Goal: Find specific page/section: Find specific page/section

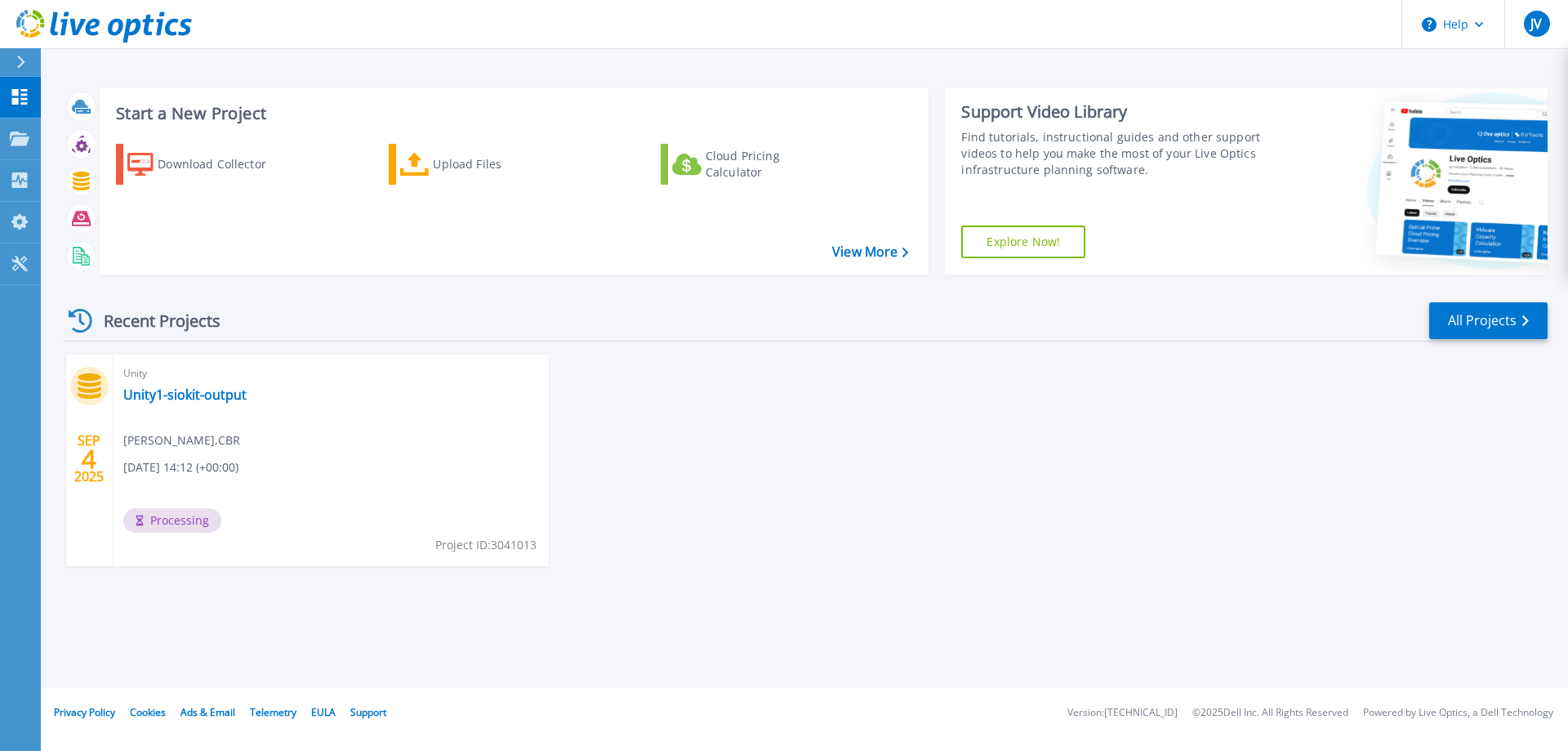
click at [329, 298] on div "Recent Projects All Projects [DATE] Unity Unity1-siokit-output [PERSON_NAME] , …" at bounding box center [805, 450] width 1484 height 324
click at [901, 460] on div "[DATE] Unity Unity1-siokit-output [PERSON_NAME] , CBR [DATE] 14:12 (+00:00) Pro…" at bounding box center [798, 477] width 1498 height 244
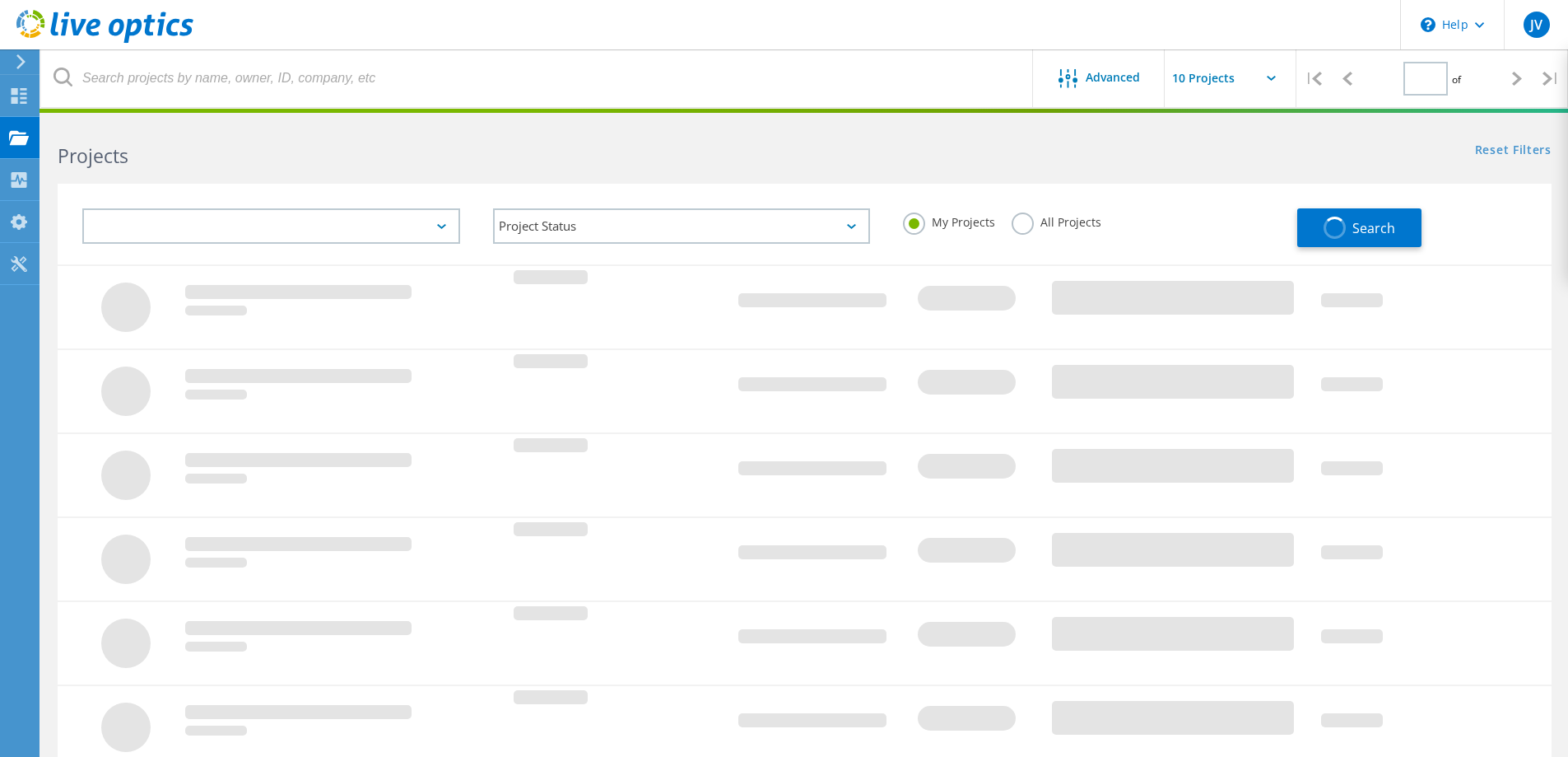
type input "1"
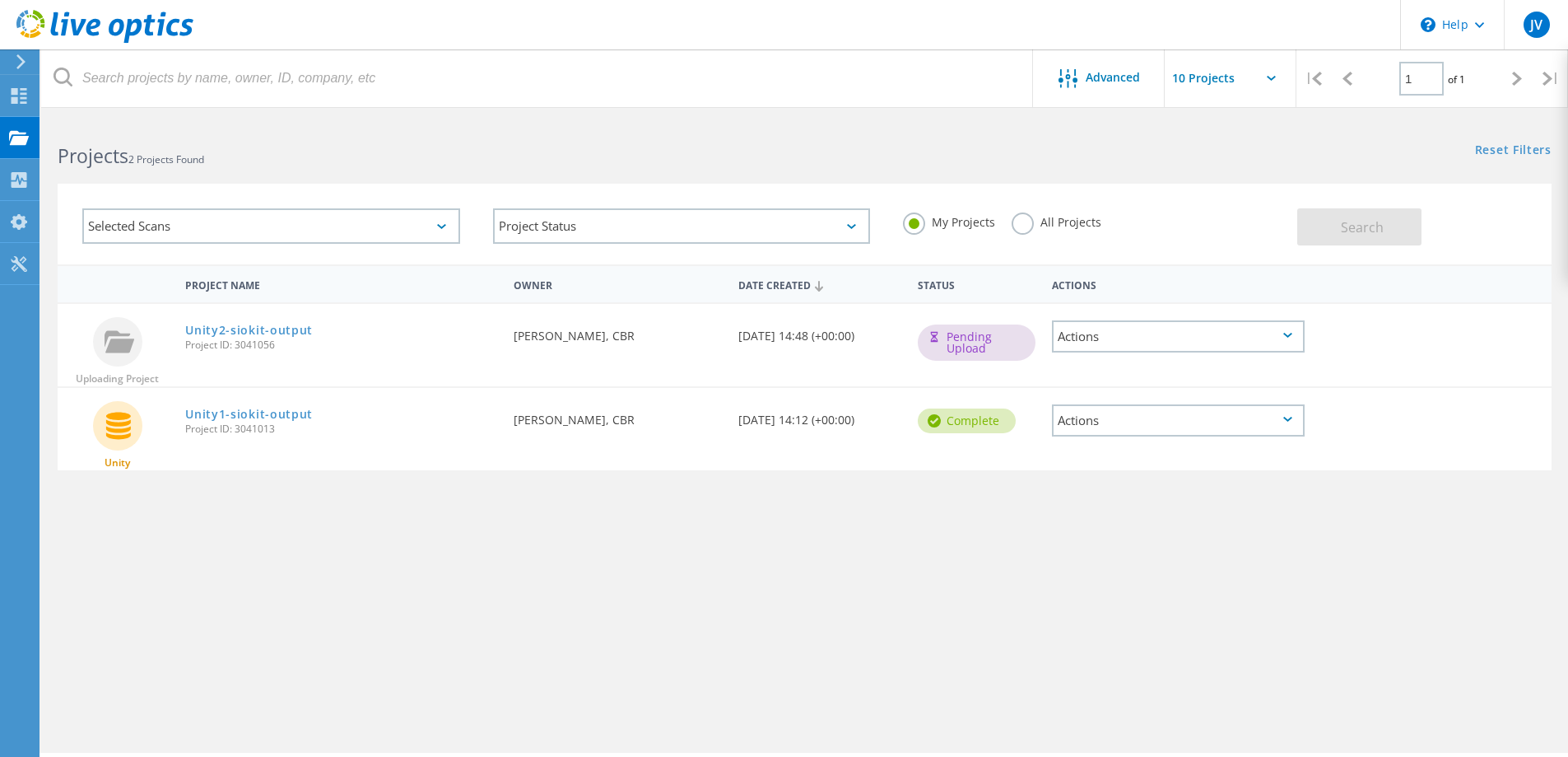
click at [1288, 417] on icon at bounding box center [1287, 419] width 9 height 5
click at [1110, 384] on div "Project Details" at bounding box center [1178, 382] width 250 height 26
